Goal: Transaction & Acquisition: Subscribe to service/newsletter

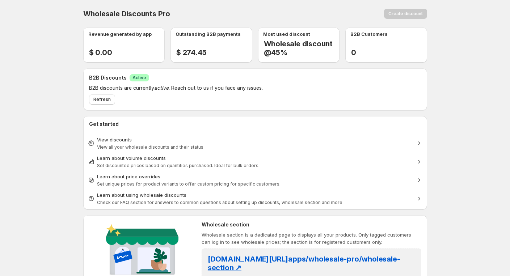
scroll to position [140, 0]
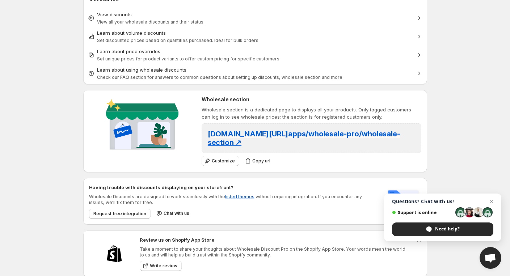
scroll to position [128, 0]
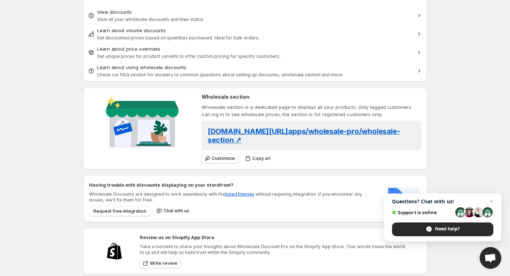
click at [492, 201] on span "Close chat" at bounding box center [491, 201] width 9 height 9
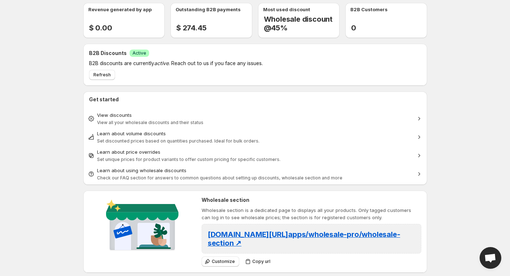
scroll to position [0, 0]
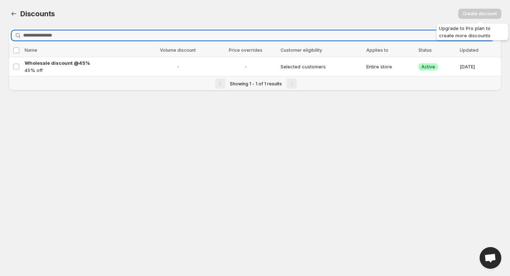
click at [490, 12] on span "Create discount" at bounding box center [479, 13] width 43 height 6
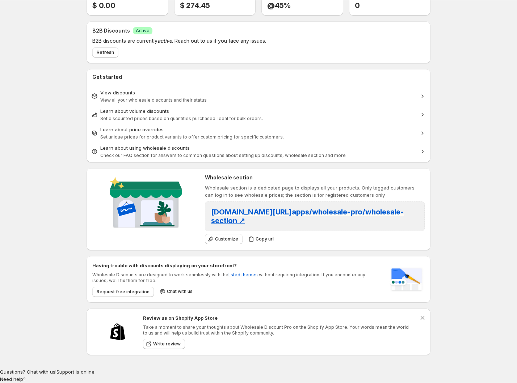
scroll to position [47, 0]
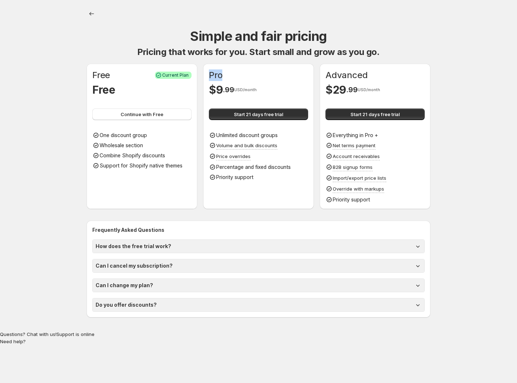
drag, startPoint x: 209, startPoint y: 75, endPoint x: 222, endPoint y: 74, distance: 12.3
click at [222, 74] on h1 "Pro" at bounding box center [215, 75] width 13 height 12
drag, startPoint x: 328, startPoint y: 74, endPoint x: 376, endPoint y: 79, distance: 48.1
click at [376, 79] on div "Advanced" at bounding box center [374, 75] width 99 height 12
click at [351, 73] on h1 "Advanced" at bounding box center [346, 75] width 42 height 12
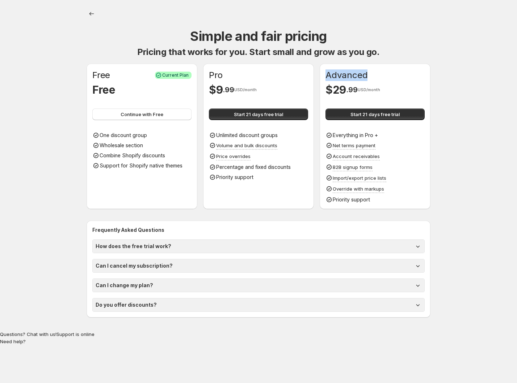
drag, startPoint x: 326, startPoint y: 74, endPoint x: 361, endPoint y: 76, distance: 35.1
click at [369, 75] on div "Advanced" at bounding box center [374, 75] width 99 height 12
drag, startPoint x: 210, startPoint y: 75, endPoint x: 223, endPoint y: 76, distance: 12.7
click at [223, 76] on div "Pro" at bounding box center [258, 75] width 99 height 12
drag, startPoint x: 326, startPoint y: 74, endPoint x: 368, endPoint y: 77, distance: 41.7
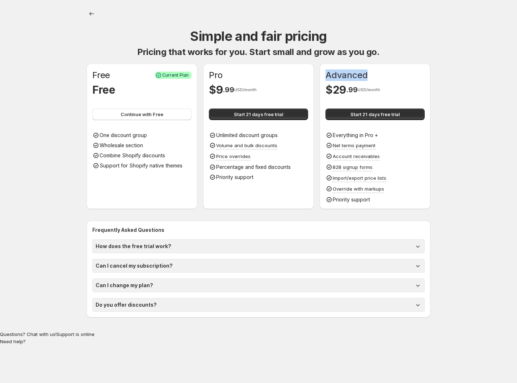
click at [368, 77] on div "Advanced" at bounding box center [374, 75] width 99 height 12
click at [381, 115] on span "Start 21 days free trial" at bounding box center [374, 114] width 49 height 7
